Goal: Task Accomplishment & Management: Manage account settings

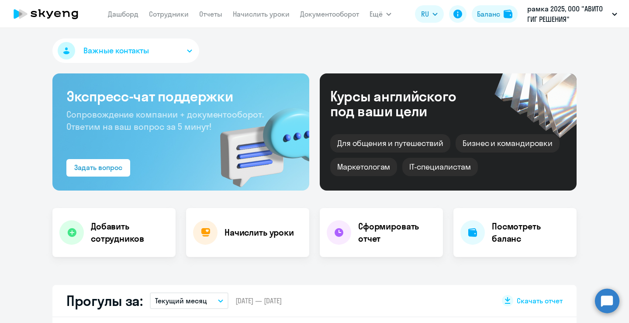
select select "30"
click at [611, 302] on circle at bounding box center [607, 300] width 24 height 24
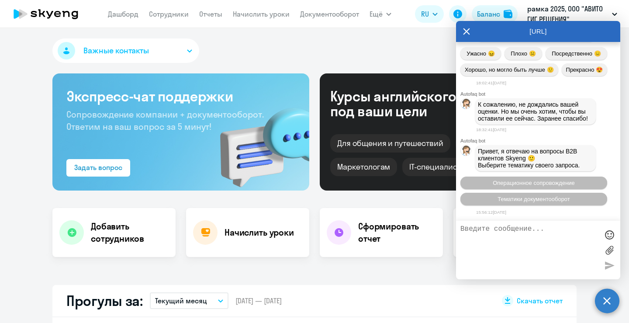
scroll to position [17685, 0]
click at [529, 193] on button "Тематики документооборот" at bounding box center [534, 199] width 147 height 13
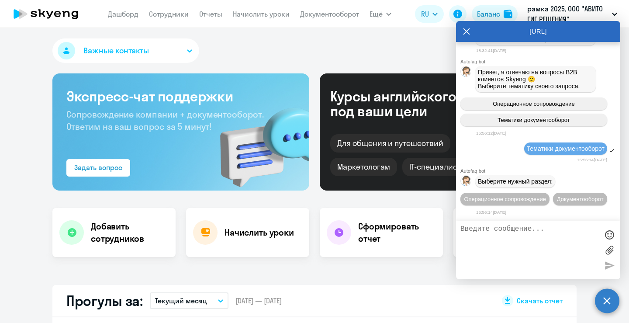
scroll to position [17781, 0]
click at [527, 196] on span "Операционное сопровождение" at bounding box center [505, 199] width 82 height 7
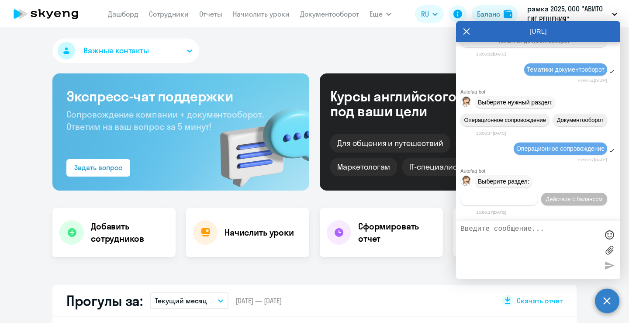
scroll to position [17878, 0]
click at [533, 196] on span "Действия по сотрудникам" at bounding box center [499, 199] width 68 height 7
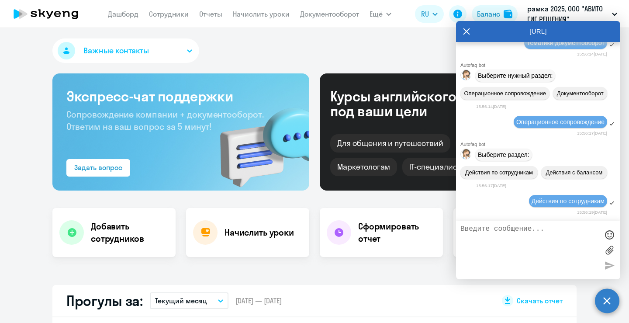
scroll to position [18009, 0]
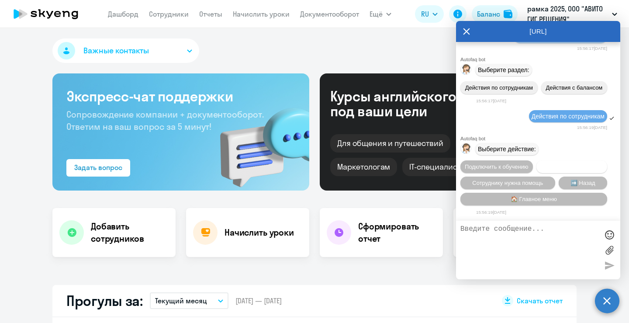
click at [541, 163] on span "Отключить от обучения" at bounding box center [572, 166] width 62 height 7
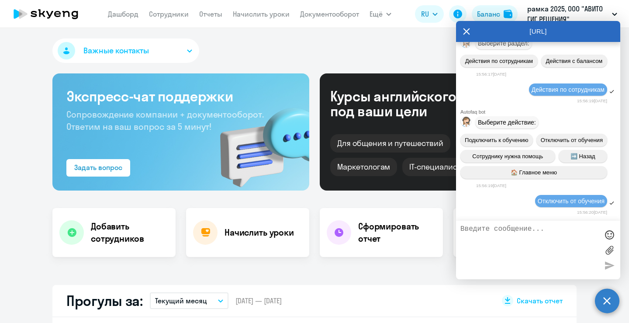
scroll to position [18123, 0]
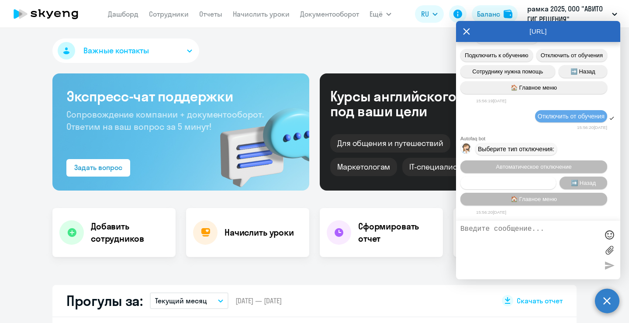
click at [534, 180] on span "Запланировать отключение" at bounding box center [508, 183] width 73 height 7
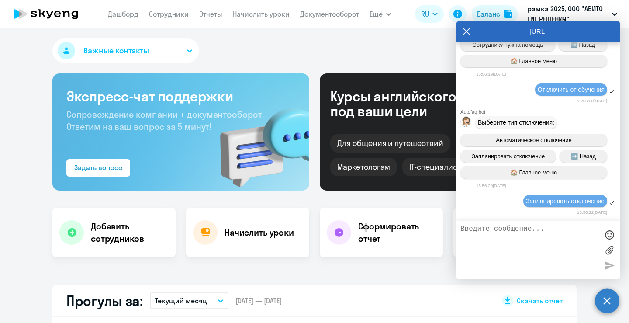
click at [530, 236] on textarea at bounding box center [530, 250] width 138 height 50
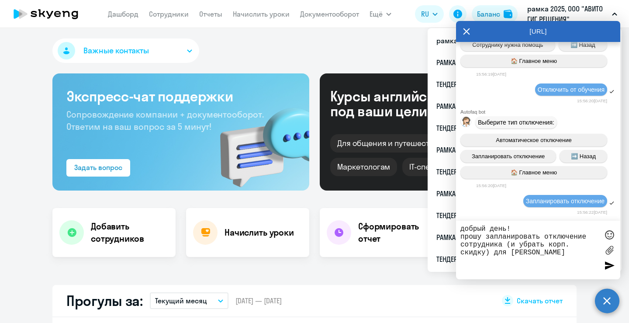
paste textarea "[EMAIL_ADDRESS][DOMAIN_NAME] Mattermost anafanasev Телефон [PHONE_NUMBER]"
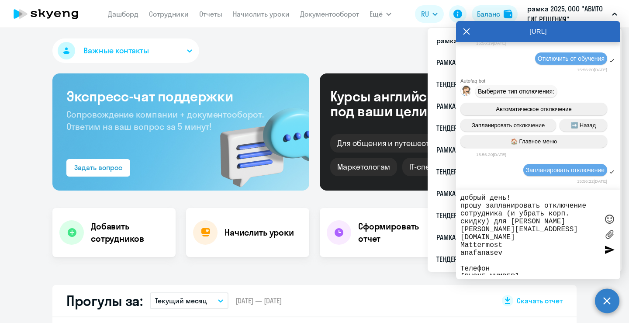
drag, startPoint x: 494, startPoint y: 264, endPoint x: 458, endPoint y: 235, distance: 46.0
click at [458, 235] on div "добрый день! прошу запланировать отключение сотрудника (и убрать корп. скидку) …" at bounding box center [538, 235] width 164 height 90
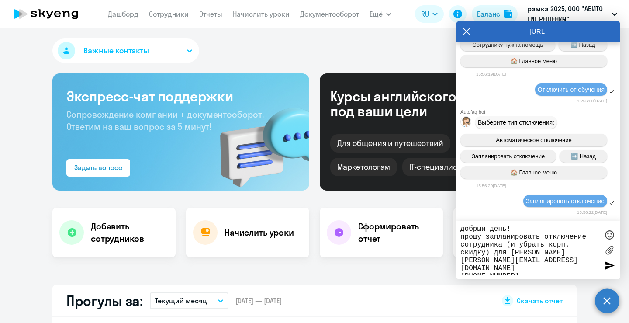
click at [550, 270] on textarea "добрый день! прошу запланировать отключение сотрудника (и убрать корп. скидку) …" at bounding box center [530, 250] width 138 height 50
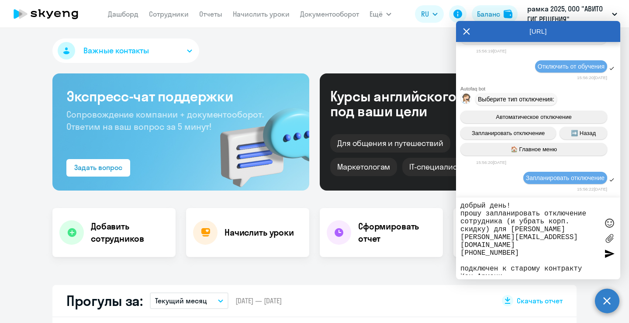
type textarea "добрый день! прошу запланировать отключение сотрудника (и убрать корп. скидку) …"
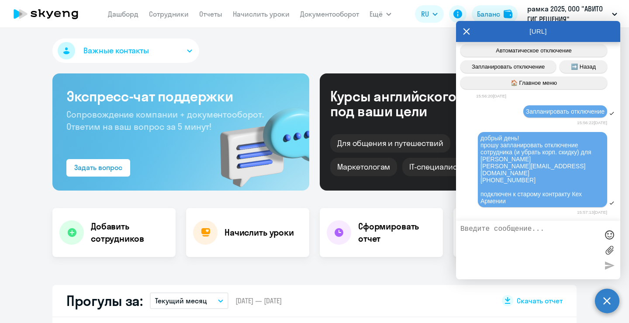
scroll to position [18233, 0]
type textarea "заранее спасибо!"
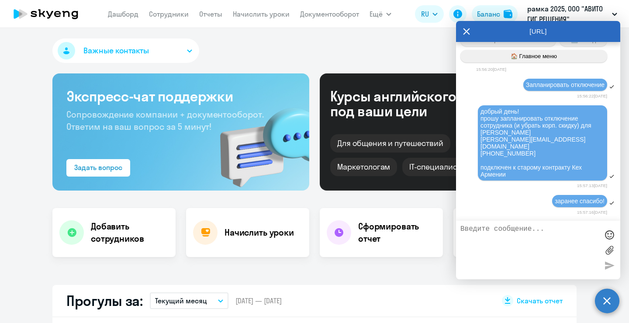
click at [496, 199] on div "заранее спасибо!" at bounding box center [538, 201] width 164 height 15
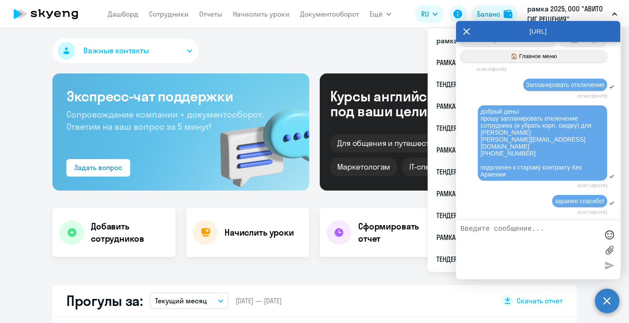
click at [467, 32] on icon at bounding box center [467, 31] width 7 height 7
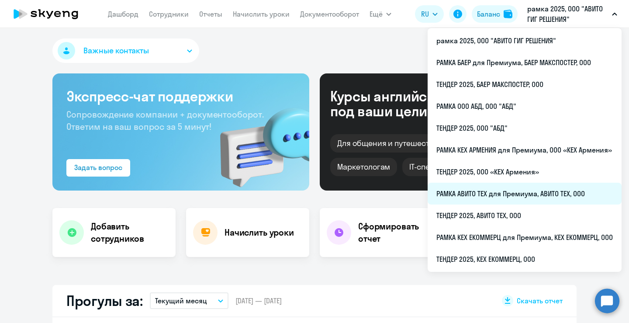
click at [489, 199] on li "РАМКА АВИТО ТЕХ для Премиума, АВИТО ТЕХ, ООО" at bounding box center [525, 194] width 194 height 22
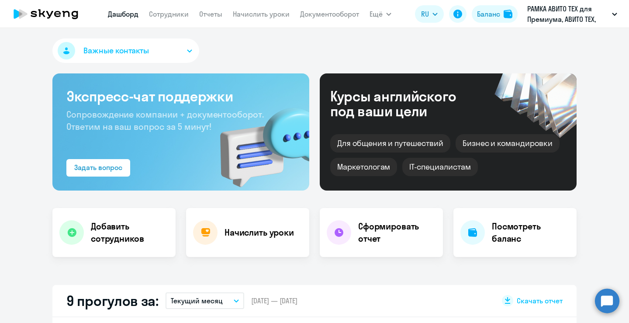
click at [160, 21] on nav "[PERSON_NAME] Отчеты Начислить уроки Документооборот" at bounding box center [233, 13] width 251 height 17
click at [160, 20] on nav "[PERSON_NAME] Отчеты Начислить уроки Документооборот" at bounding box center [233, 13] width 251 height 17
click at [159, 13] on link "Сотрудники" at bounding box center [169, 14] width 40 height 9
select select "30"
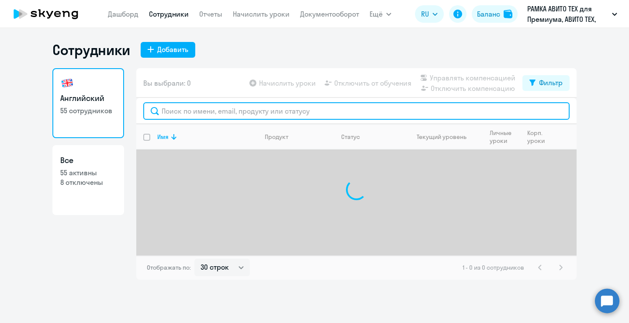
click at [222, 104] on input "text" at bounding box center [356, 110] width 426 height 17
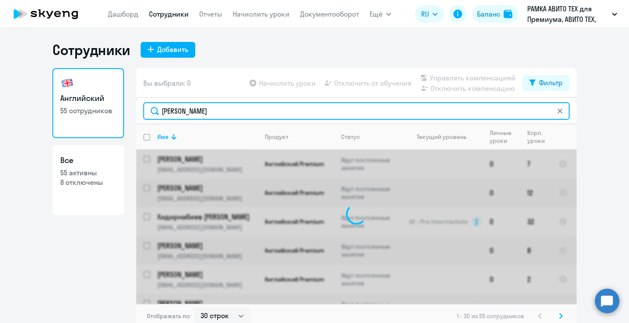
type input "[PERSON_NAME]"
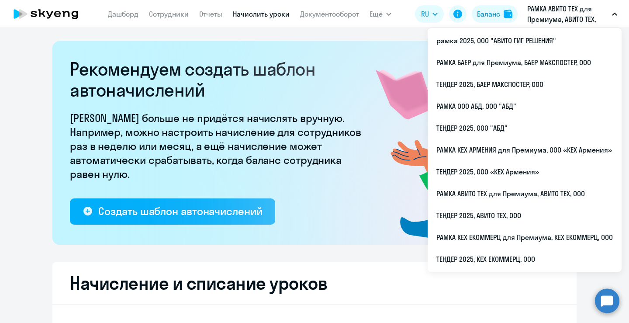
select select "10"
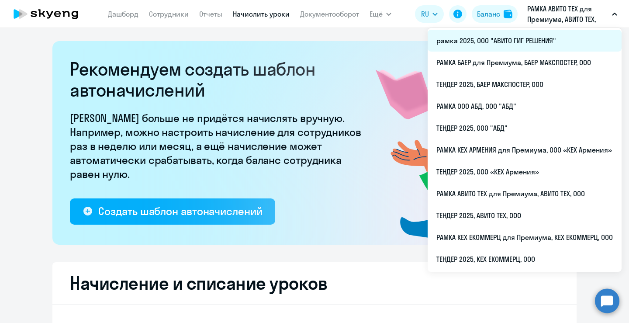
scroll to position [262, 0]
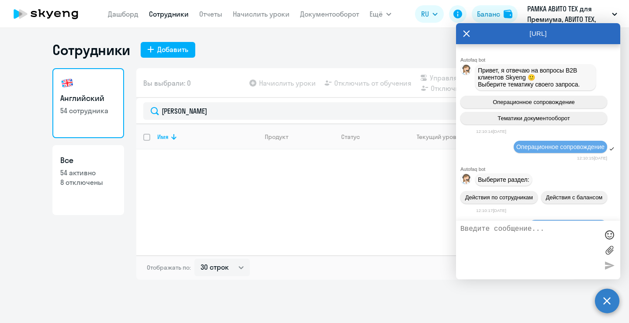
select select "30"
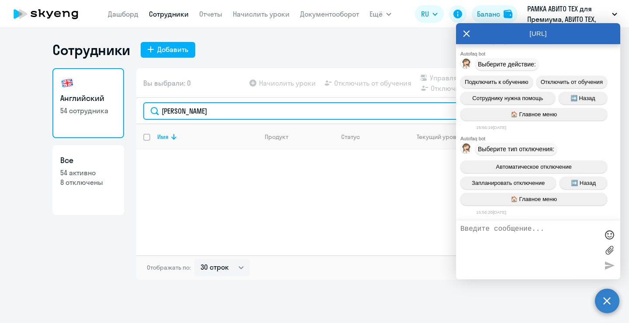
click at [225, 108] on input "ященко" at bounding box center [356, 110] width 426 height 17
